Goal: Information Seeking & Learning: Compare options

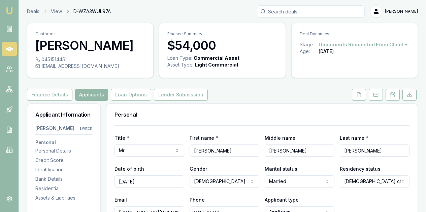
select select "QLD"
select select "OPEN_LICENCE"
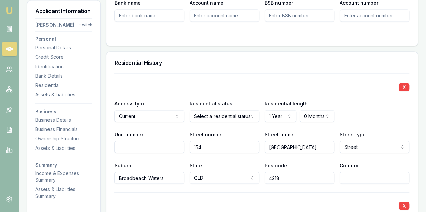
scroll to position [606, 0]
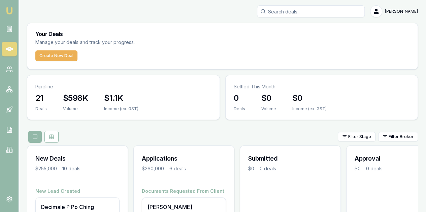
click at [9, 10] on img at bounding box center [9, 11] width 8 height 8
click at [8, 150] on icon at bounding box center [9, 150] width 3 height 6
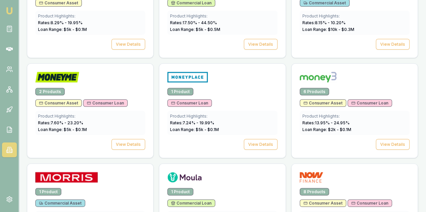
scroll to position [909, 0]
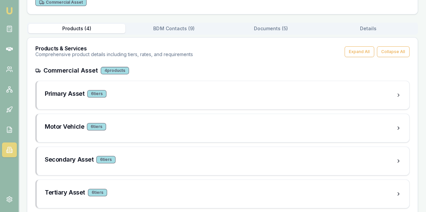
scroll to position [101, 0]
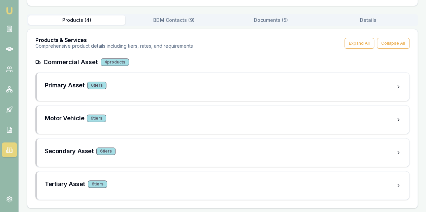
click at [114, 62] on div "4 products" at bounding box center [115, 62] width 28 height 7
click at [97, 85] on div "6 tier s" at bounding box center [96, 85] width 19 height 7
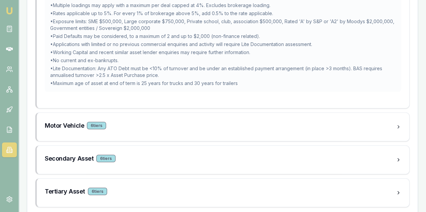
scroll to position [695, 0]
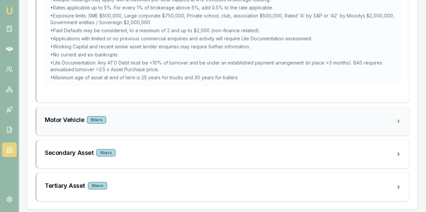
click at [94, 117] on div "6 tier s" at bounding box center [96, 119] width 19 height 7
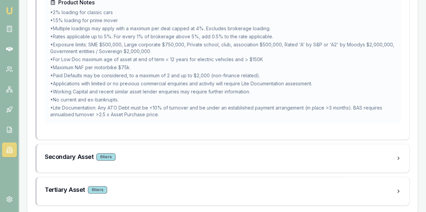
scroll to position [1197, 0]
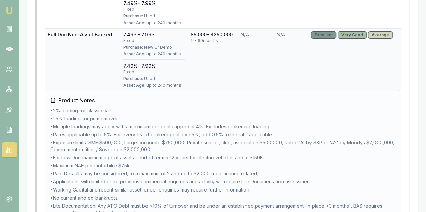
click at [321, 34] on div "Excellent" at bounding box center [324, 34] width 26 height 7
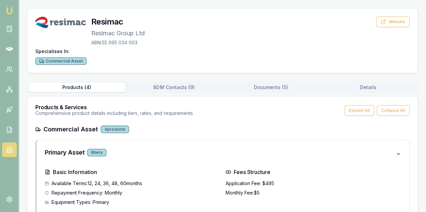
scroll to position [19, 0]
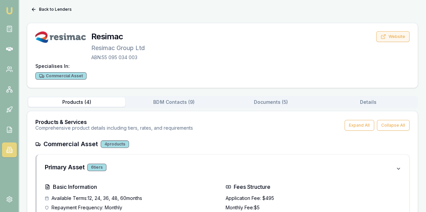
click at [395, 37] on button "Website" at bounding box center [392, 36] width 33 height 11
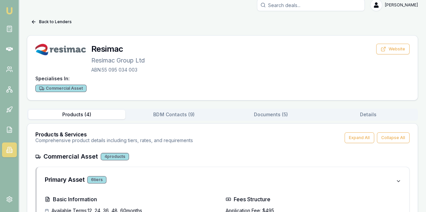
scroll to position [0, 0]
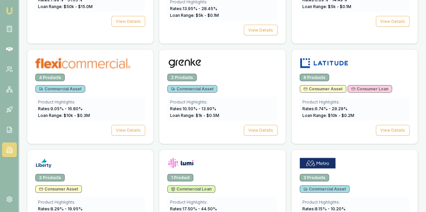
scroll to position [668, 0]
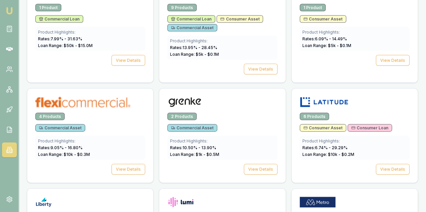
click at [300, 197] on div at bounding box center [355, 203] width 110 height 13
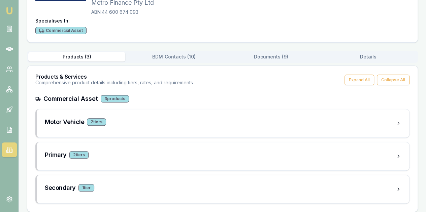
scroll to position [67, 0]
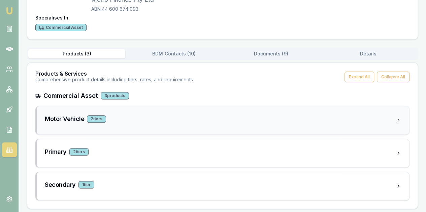
click at [399, 119] on icon at bounding box center [397, 120] width 5 height 5
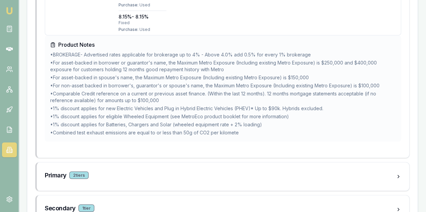
scroll to position [468, 0]
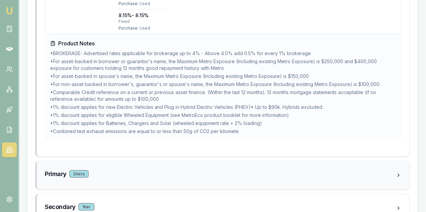
click at [80, 170] on div "2 tier s" at bounding box center [78, 173] width 19 height 7
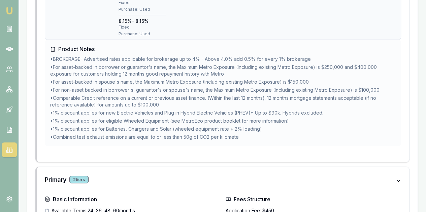
scroll to position [434, 0]
